Goal: Task Accomplishment & Management: Use online tool/utility

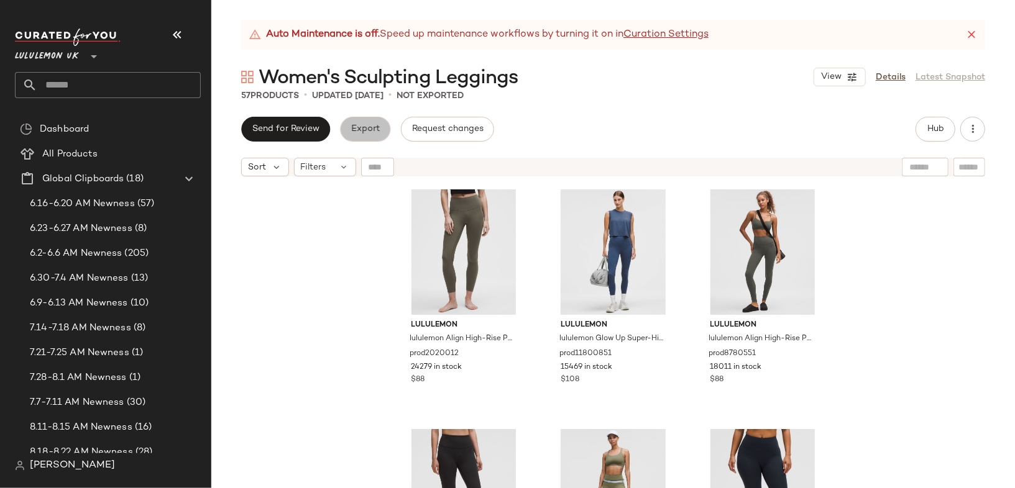
click at [362, 132] on span "Export" at bounding box center [364, 129] width 29 height 10
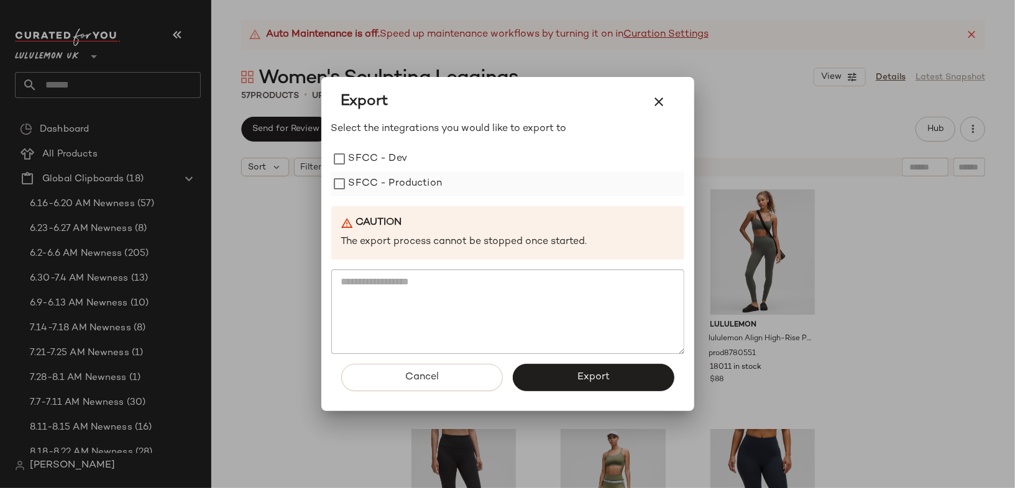
click at [370, 183] on label "SFCC - Production" at bounding box center [396, 184] width 94 height 25
click at [572, 370] on button "Export" at bounding box center [594, 377] width 162 height 27
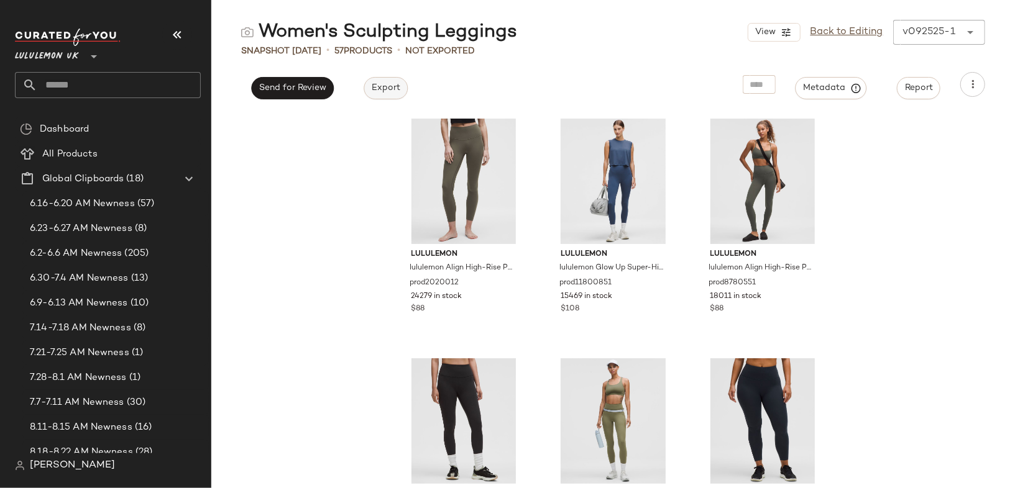
click at [383, 97] on button "Export" at bounding box center [386, 88] width 44 height 22
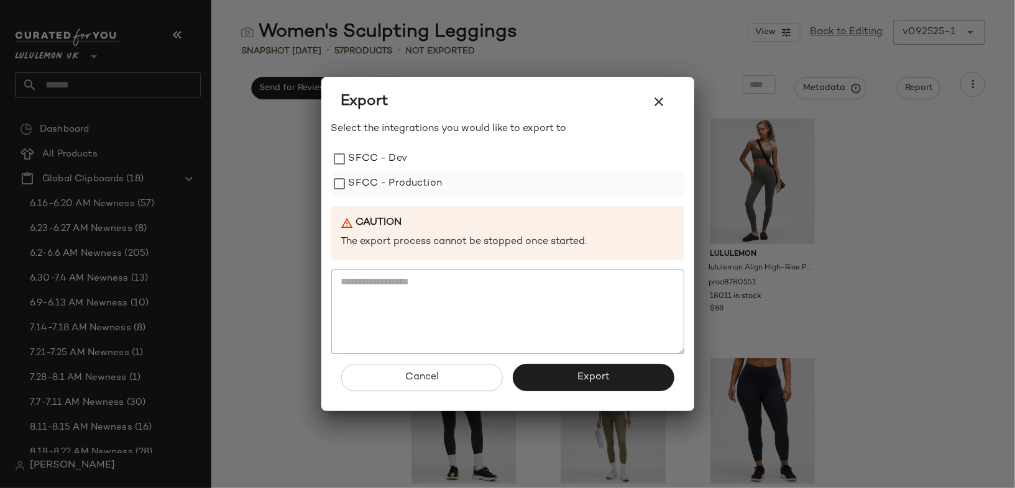
click at [417, 192] on label "SFCC - Production" at bounding box center [396, 184] width 94 height 25
